Goal: Transaction & Acquisition: Purchase product/service

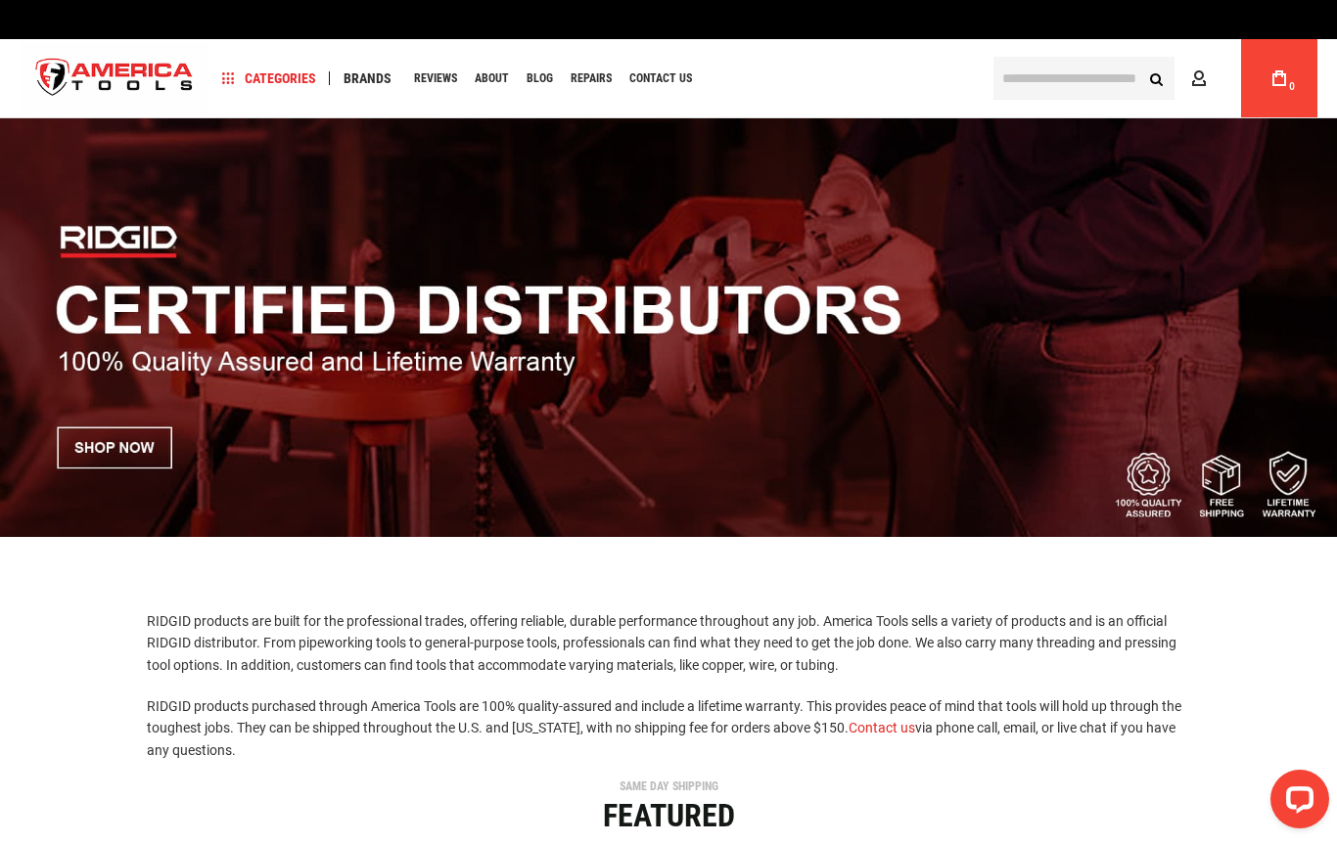
click at [369, 58] on div "Navigation Categories Plumbing Tools Drain Cleaning Diagnostics Pressing Diagno…" at bounding box center [593, 78] width 769 height 78
click at [380, 81] on span "Brands" at bounding box center [367, 78] width 48 height 14
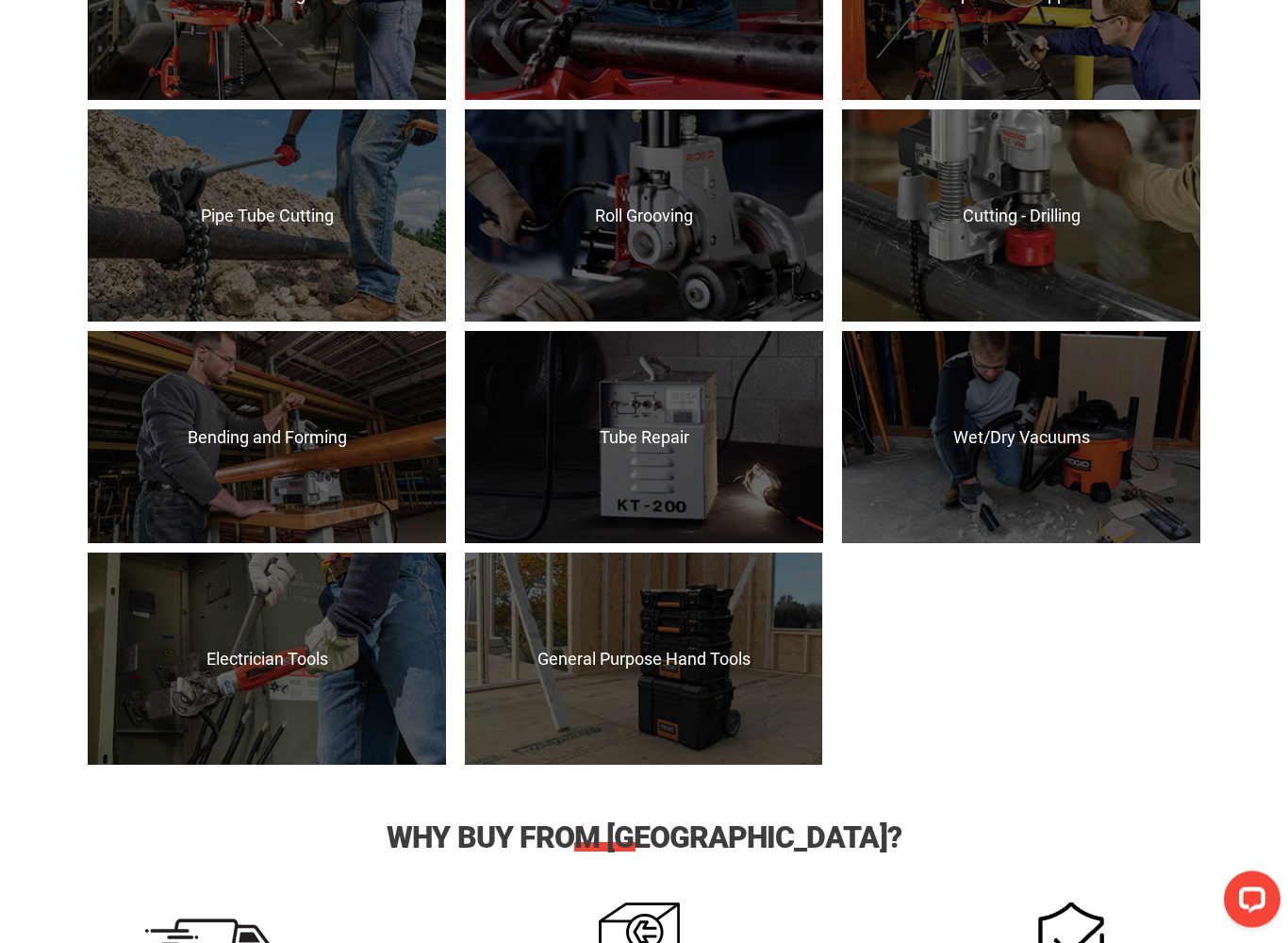
scroll to position [1684, 0]
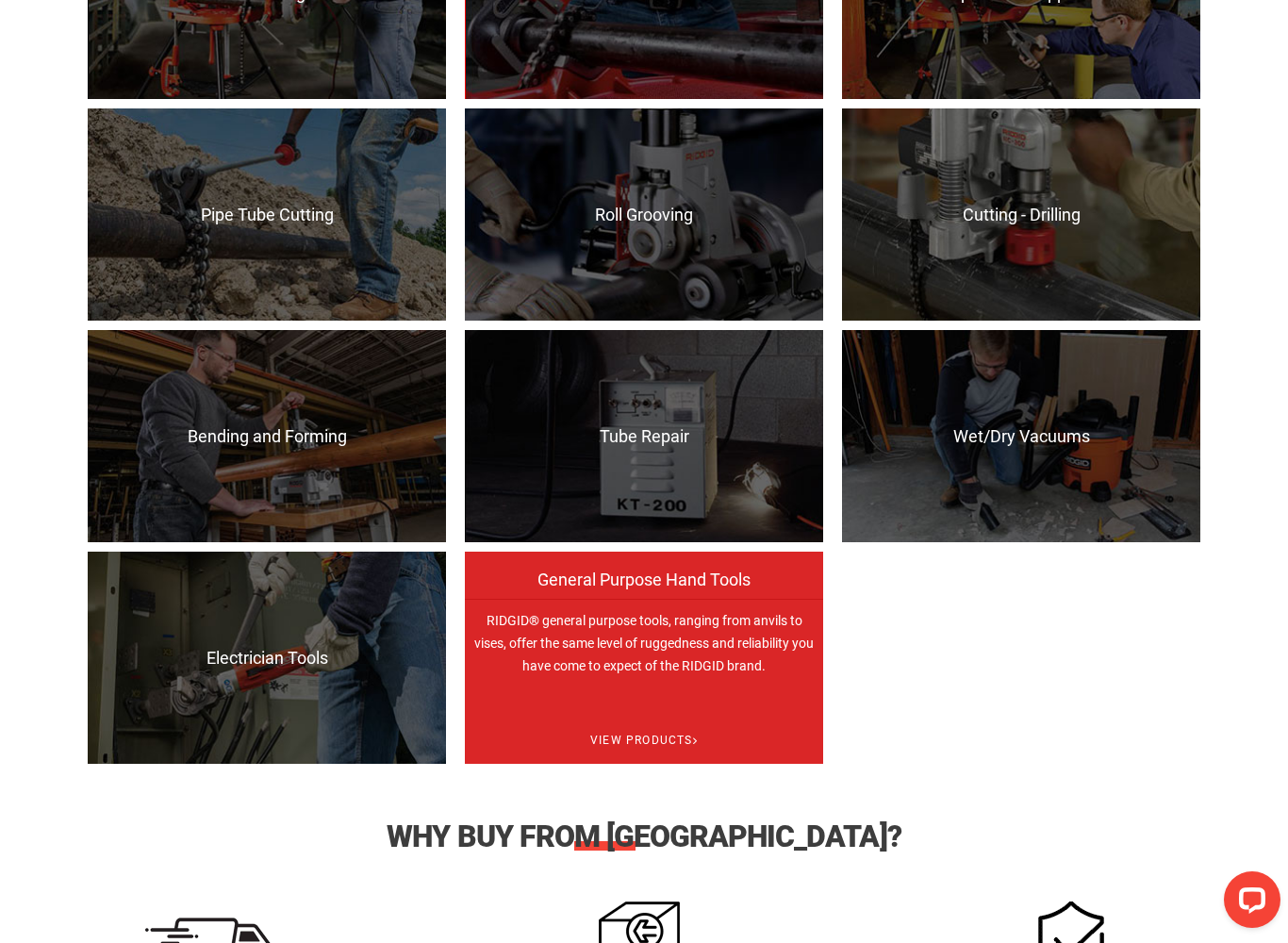
click at [771, 688] on p "RIDGID® general purpose tools, ranging from anvils to vises, offer the same lev…" at bounding box center [644, 704] width 358 height 212
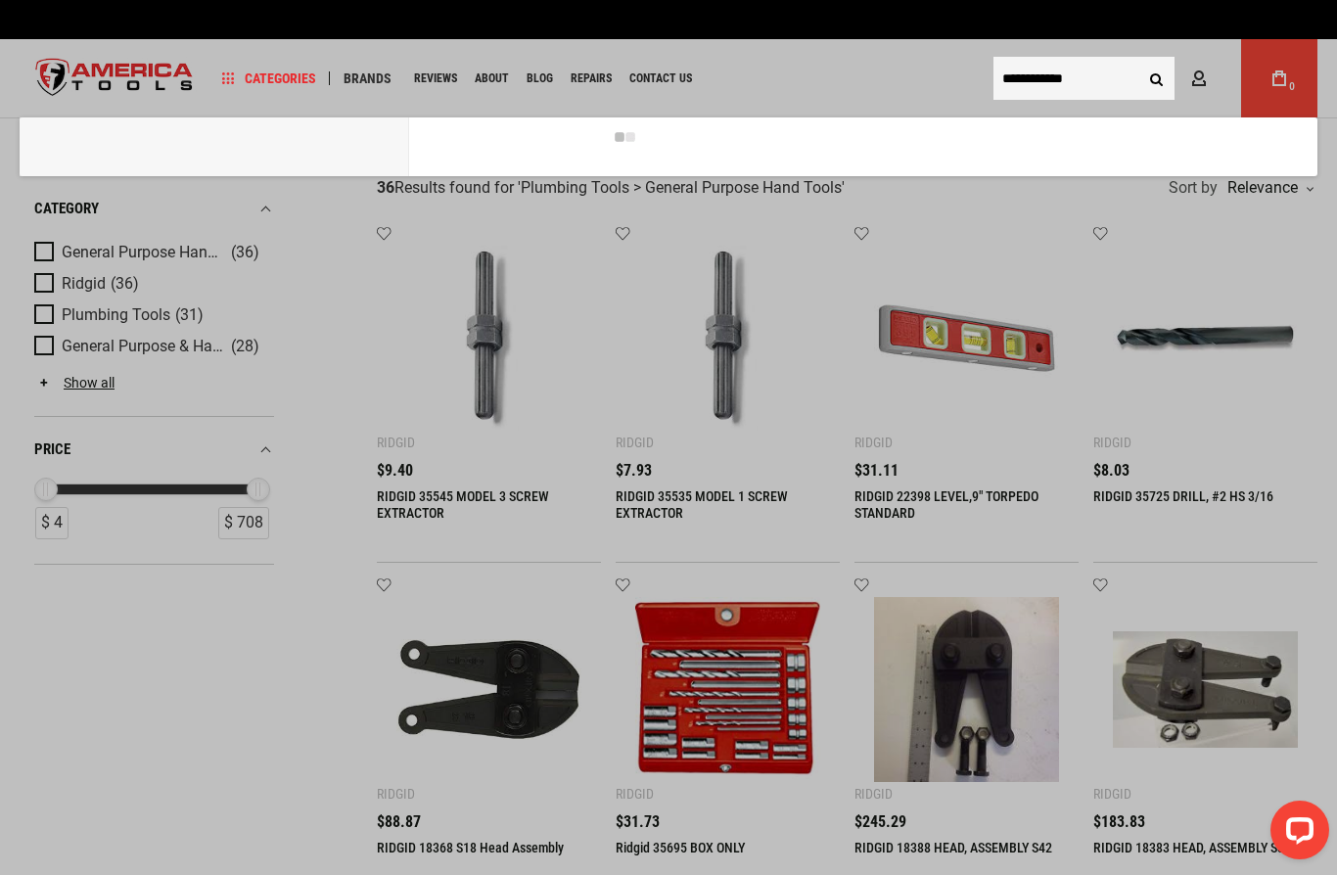
type input "**********"
click at [1156, 78] on button "Search" at bounding box center [1155, 78] width 37 height 37
